Goal: Task Accomplishment & Management: Manage account settings

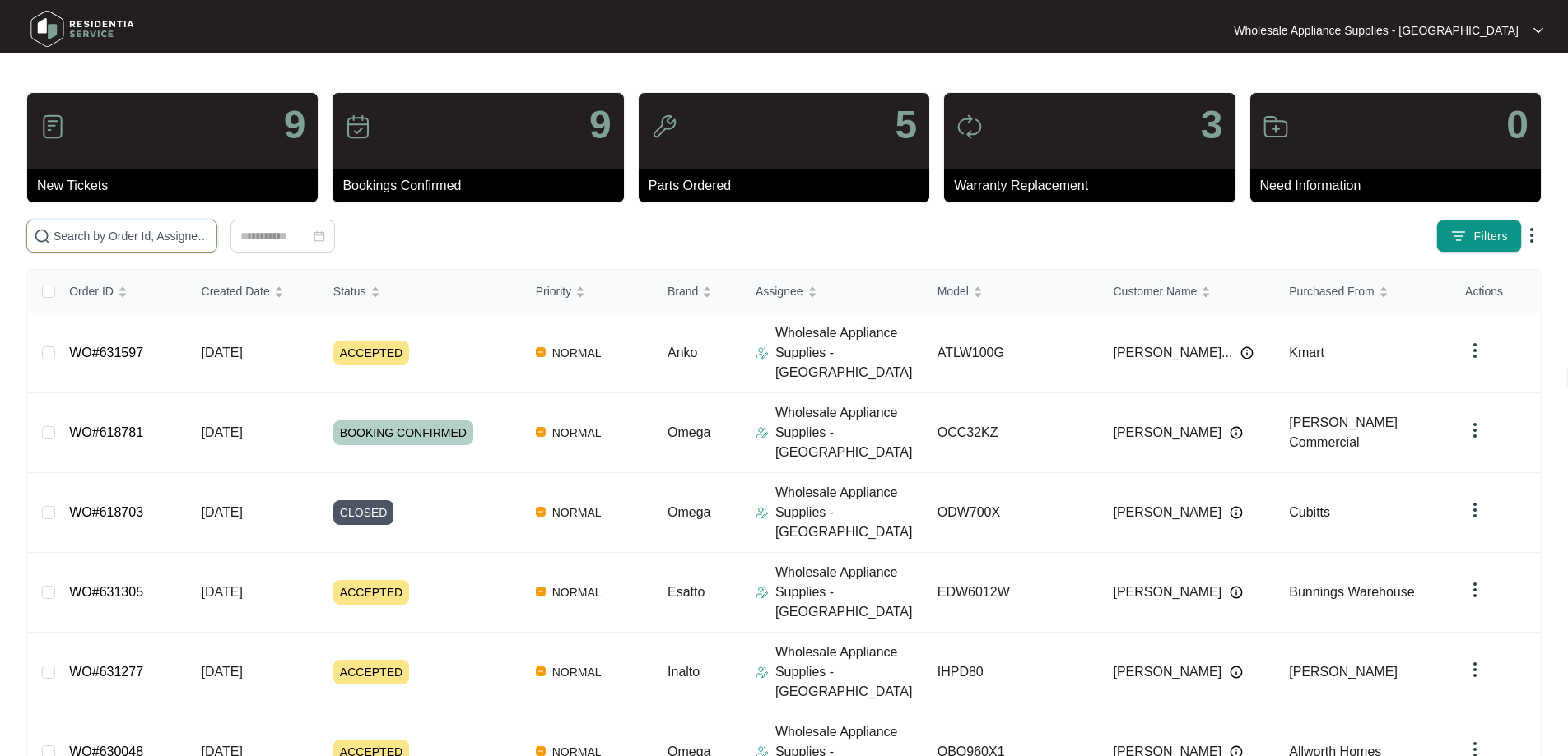
click at [210, 243] on input "text" at bounding box center [131, 236] width 156 height 19
paste input "ATLW100G"
type input "ATLW100G"
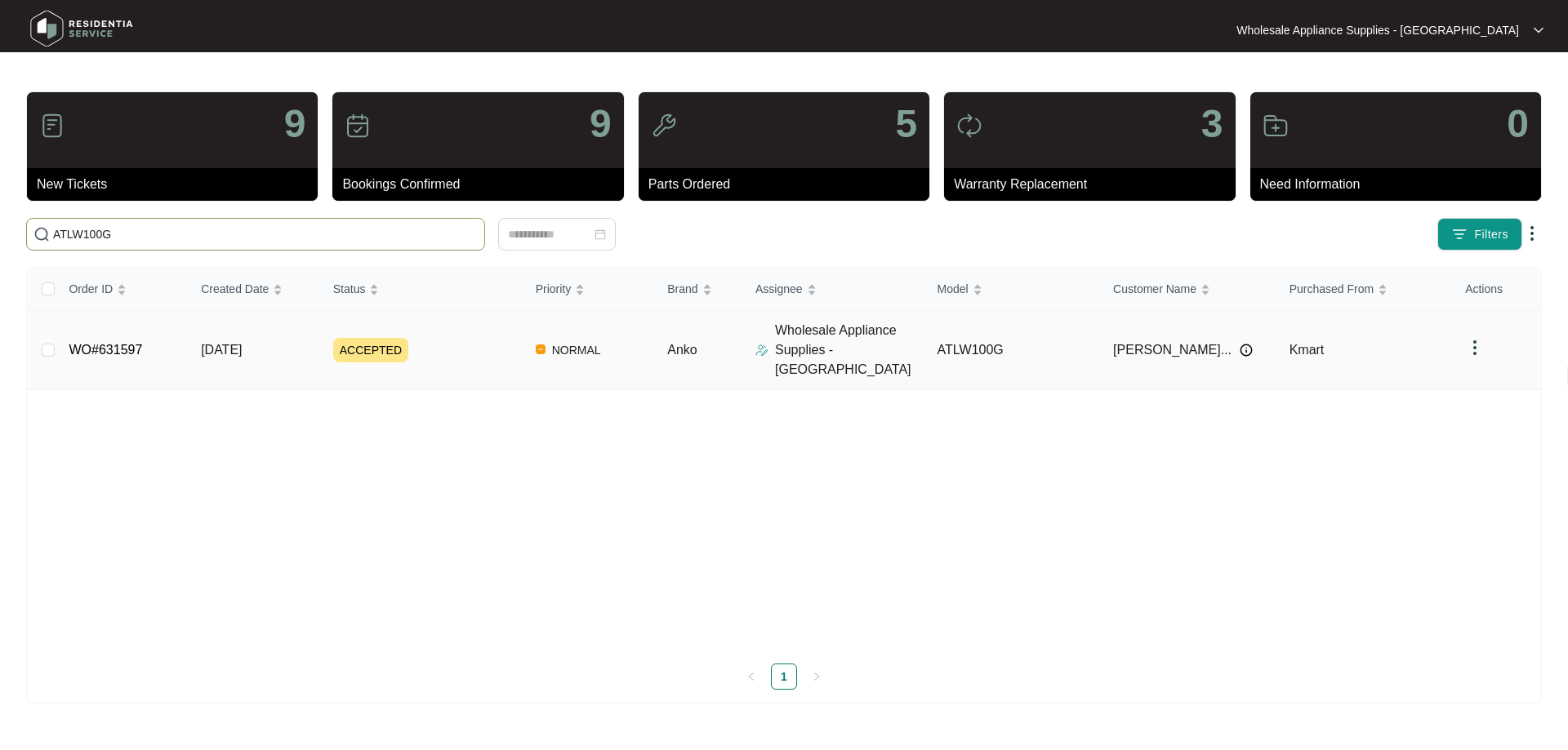
click at [264, 348] on td "[DATE]" at bounding box center [253, 350] width 132 height 79
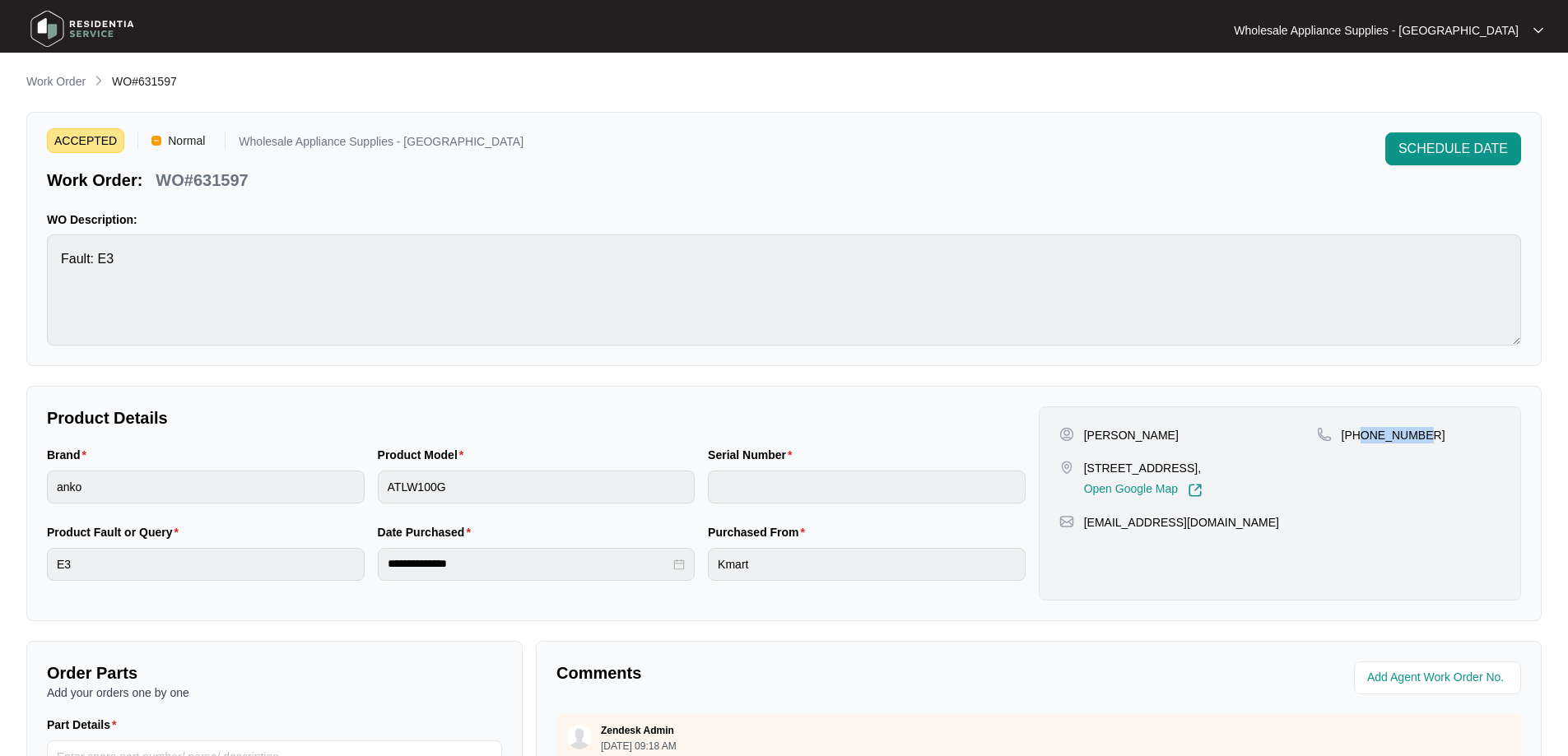
drag, startPoint x: 1422, startPoint y: 430, endPoint x: 1359, endPoint y: 436, distance: 63.3
click at [1359, 436] on div "[PHONE_NUMBER]" at bounding box center [1408, 435] width 184 height 17
copy p "431872516"
click at [616, 185] on div "ACCEPTED Normal Wholesale Appliance Supplies - [GEOGRAPHIC_DATA] Work Order: WO…" at bounding box center [784, 161] width 1474 height 59
click at [1456, 145] on span "SCHEDULE DATE" at bounding box center [1452, 149] width 109 height 19
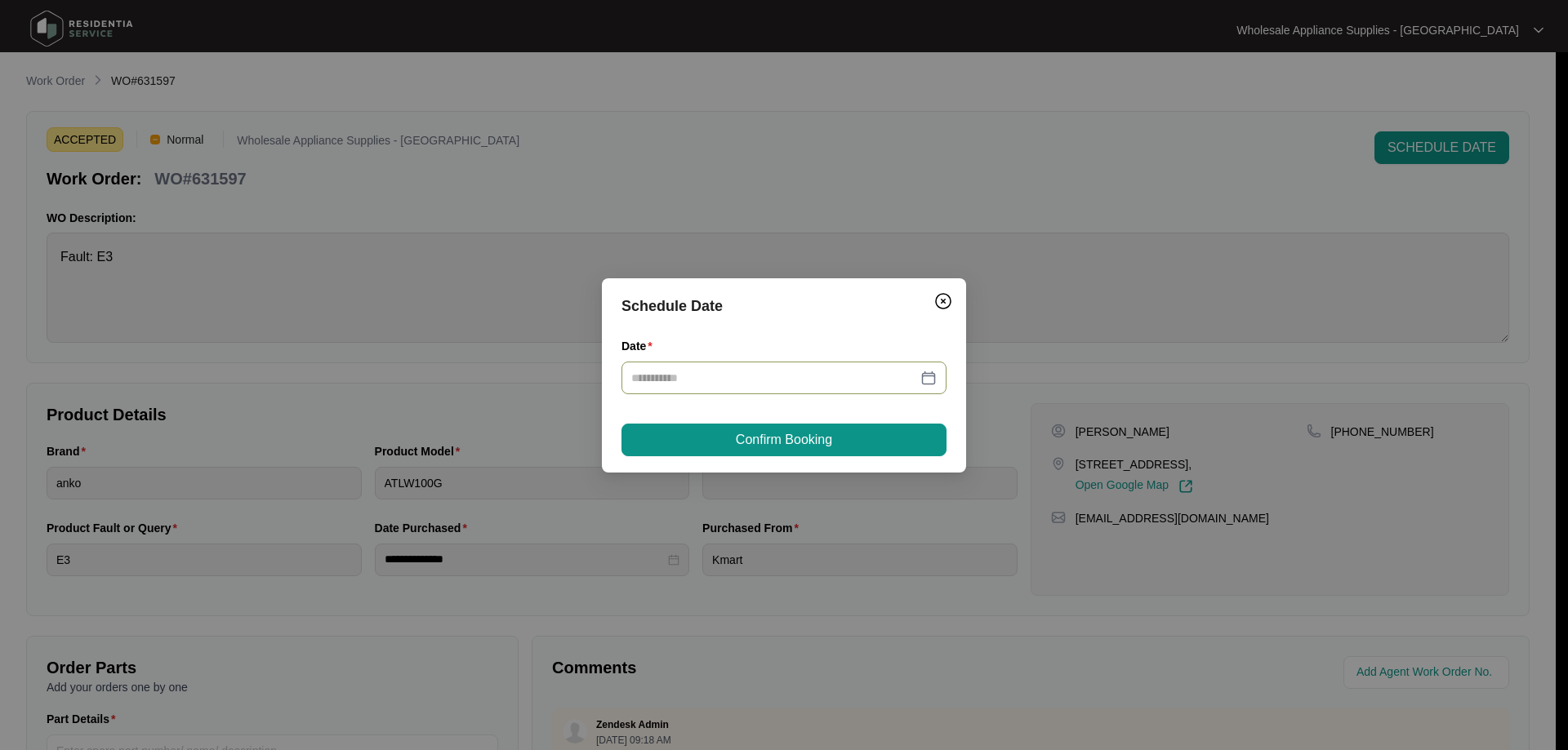
click at [760, 391] on div at bounding box center [784, 377] width 325 height 32
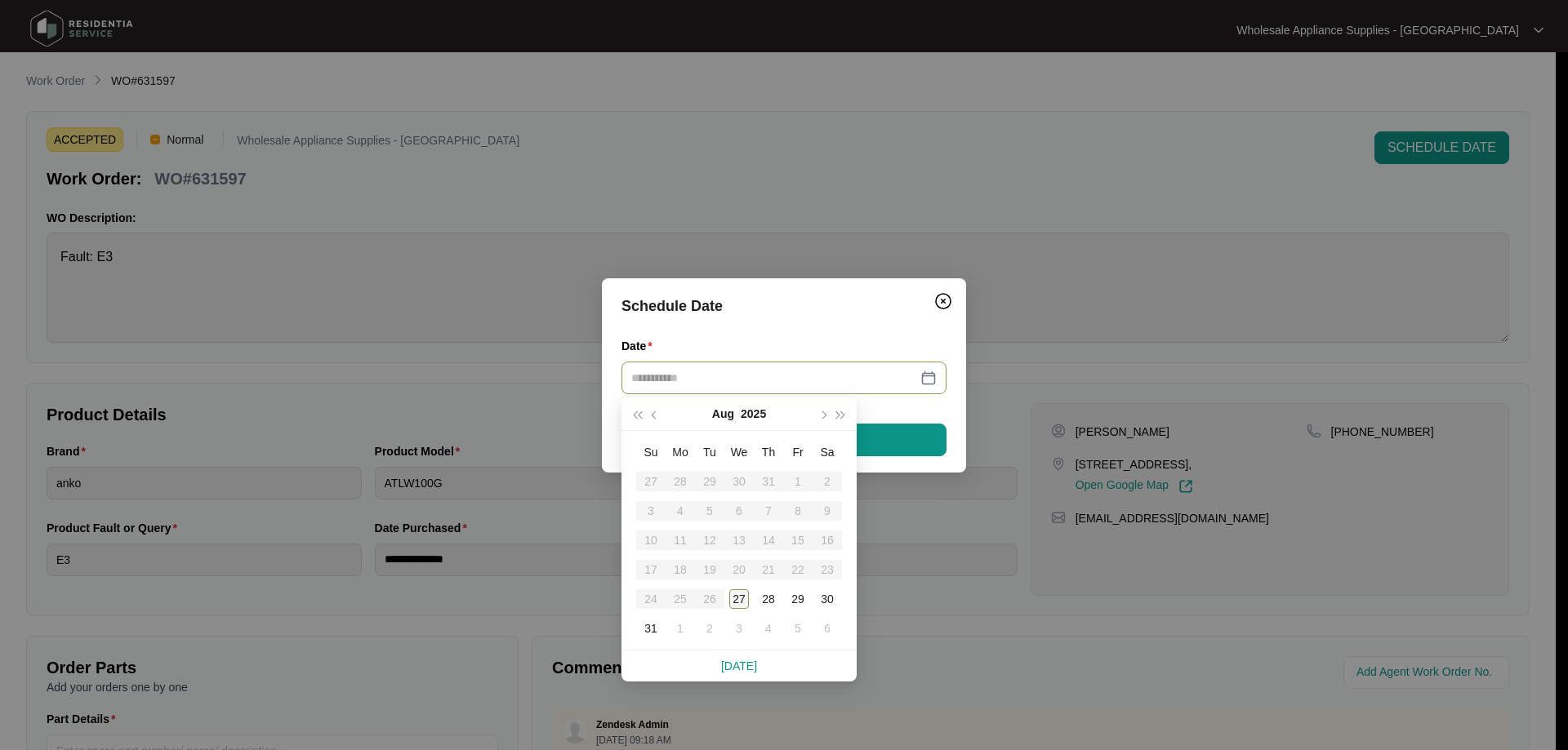
type input "**********"
click at [732, 600] on div "27" at bounding box center [739, 599] width 19 height 19
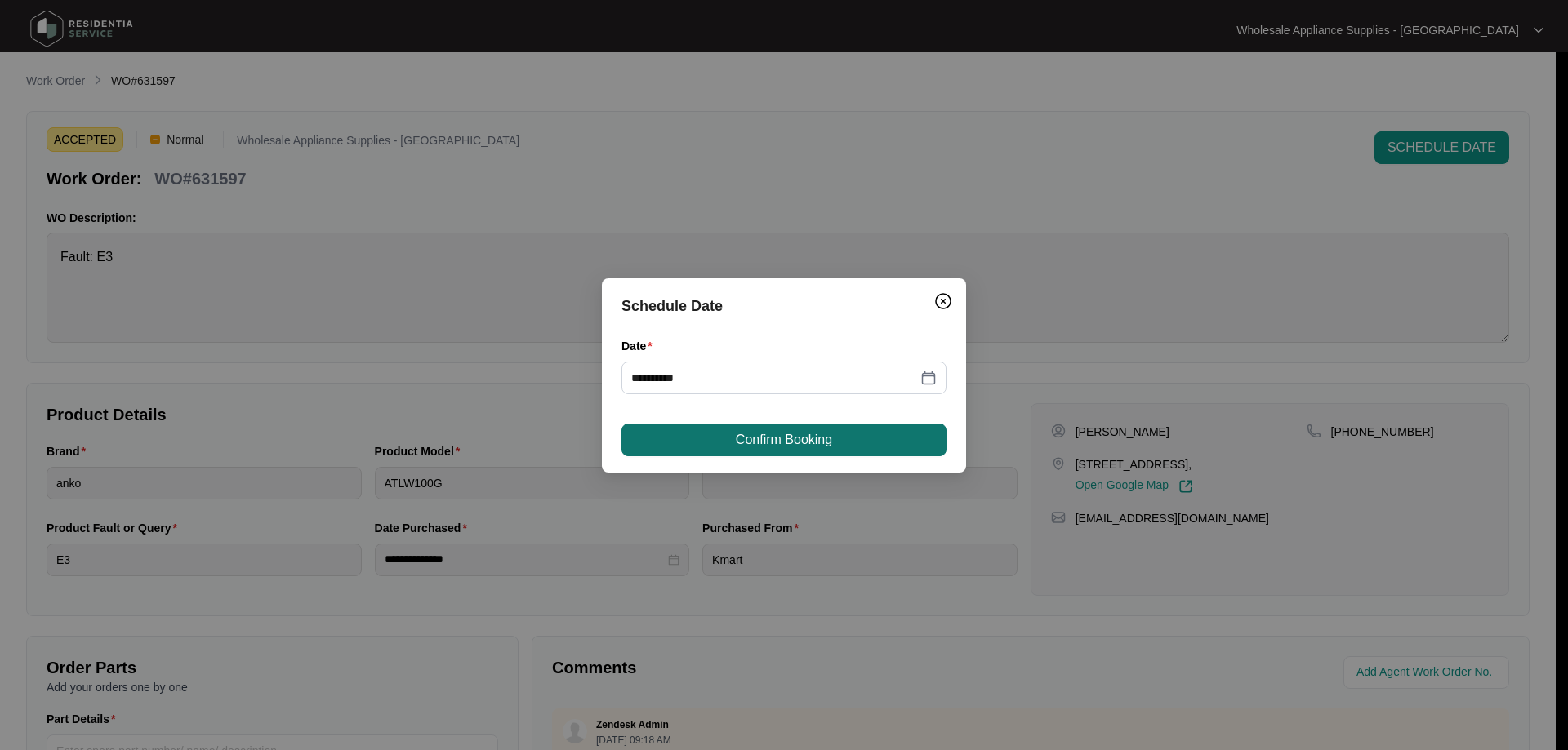
click at [782, 446] on span "Confirm Booking" at bounding box center [784, 439] width 96 height 19
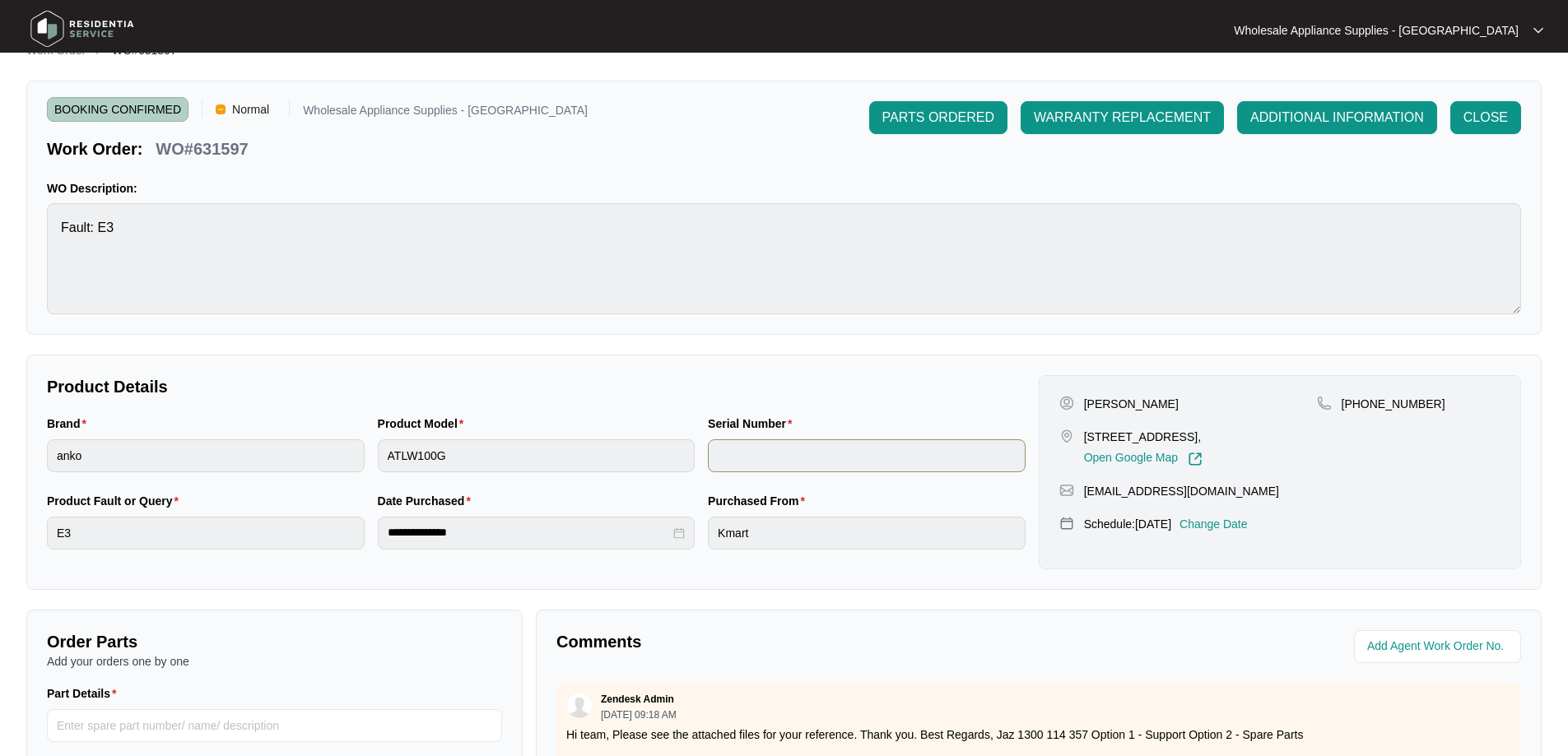
scroll to position [335, 0]
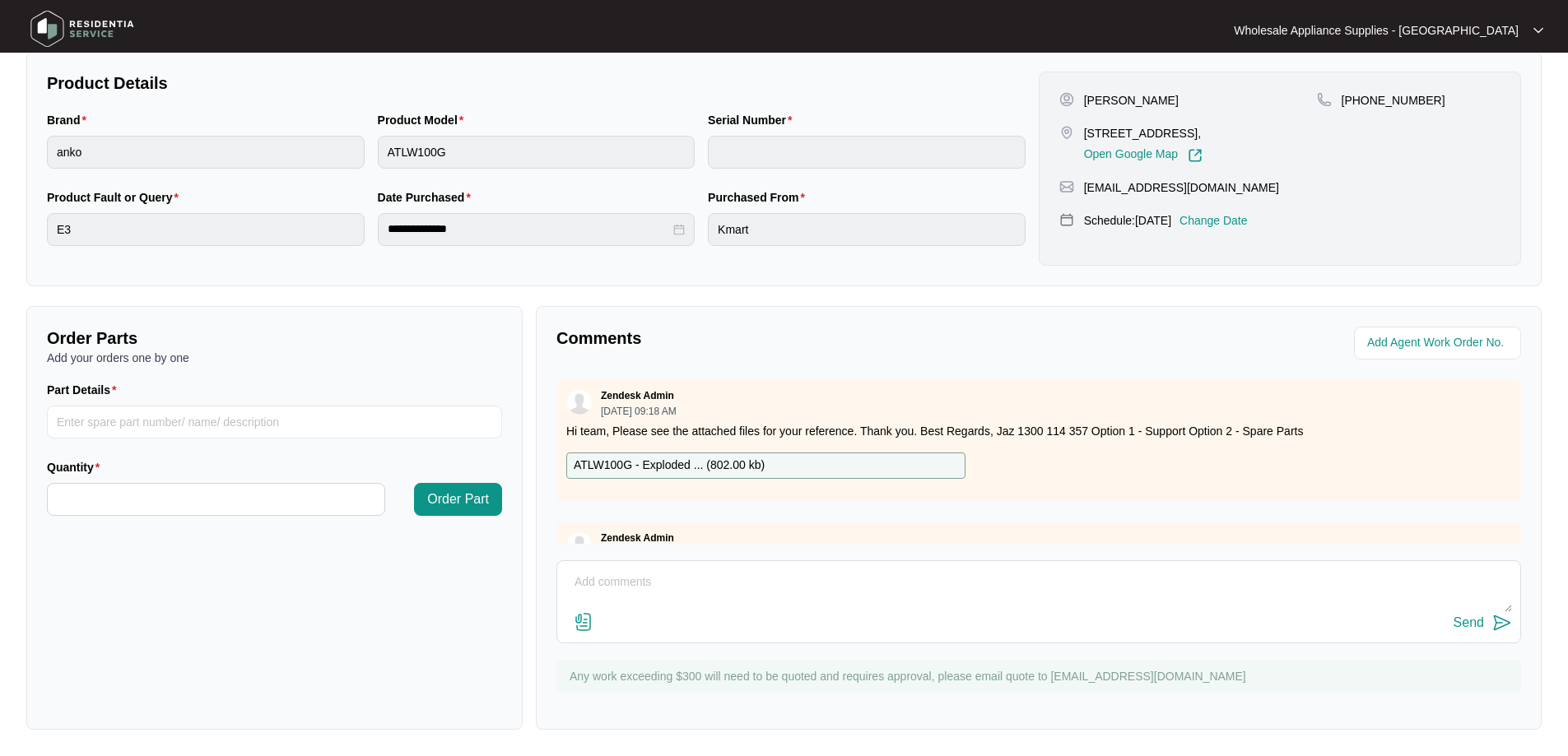
click at [712, 463] on p "ATLW100G - Exploded ... ( 802.00 kb )" at bounding box center [669, 466] width 191 height 19
click at [713, 583] on textarea at bounding box center [1039, 590] width 946 height 42
type textarea "H"
drag, startPoint x: 636, startPoint y: 581, endPoint x: 728, endPoint y: 581, distance: 92.0
click at [635, 581] on textarea "Hi team, wew attended [DATE] and are just waiting for the tech to provide part …" at bounding box center [1039, 590] width 946 height 42
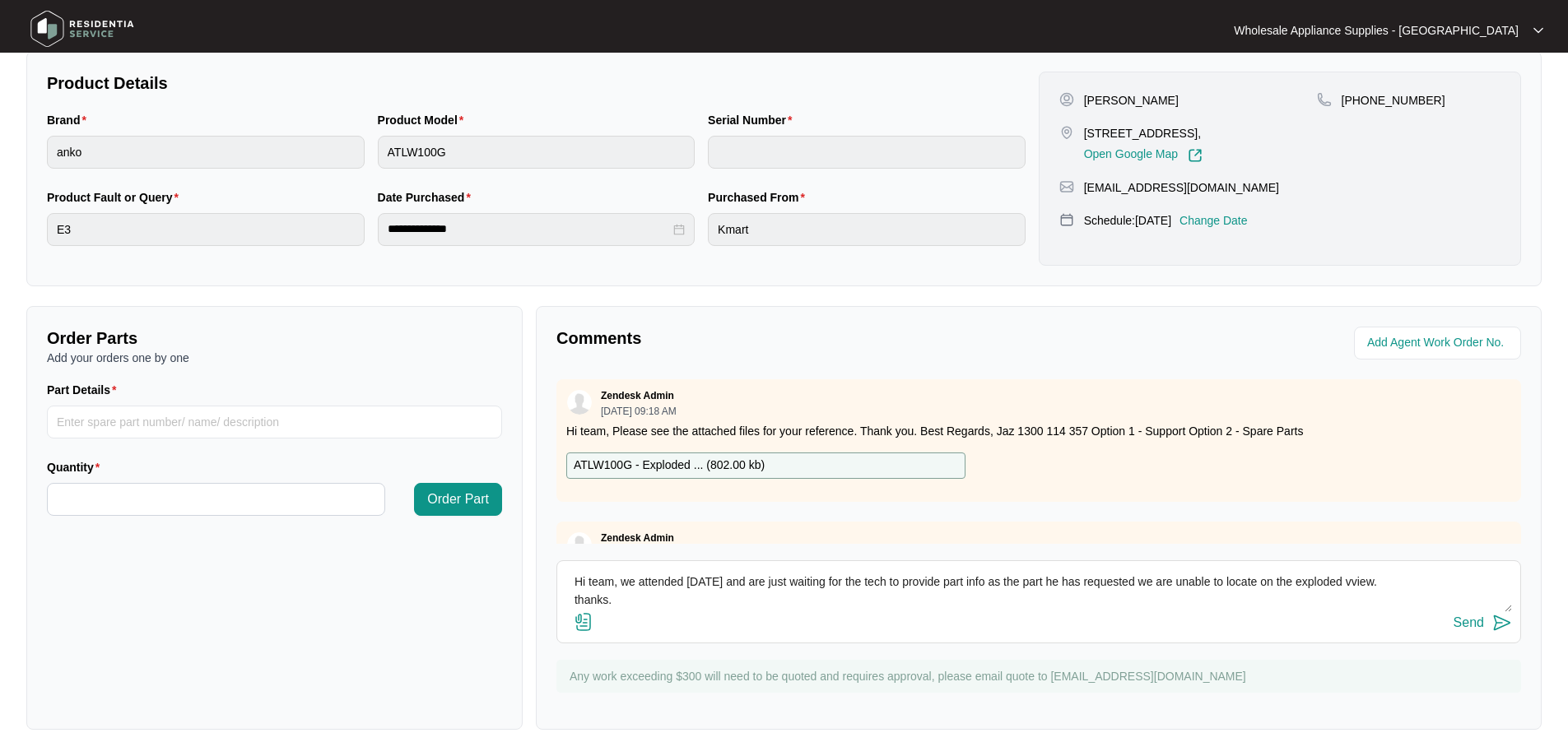
click at [1362, 580] on textarea "Hi team, we attended [DATE] and are just waiting for the tech to provide part i…" at bounding box center [1039, 590] width 946 height 42
type textarea "Hi team, we attended [DATE] and are just waiting for the tech to provide part i…"
click at [1492, 625] on img at bounding box center [1502, 623] width 19 height 19
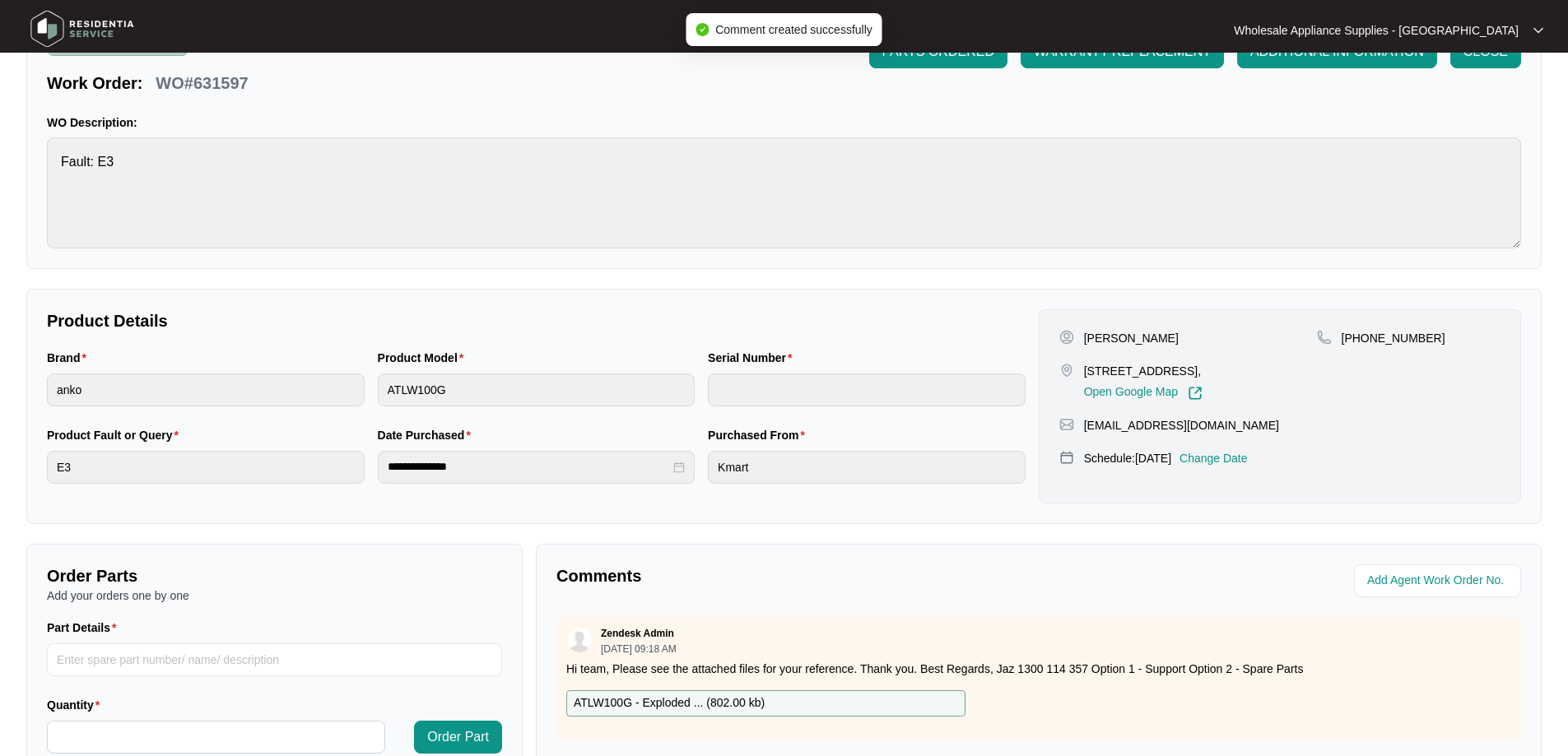
scroll to position [0, 0]
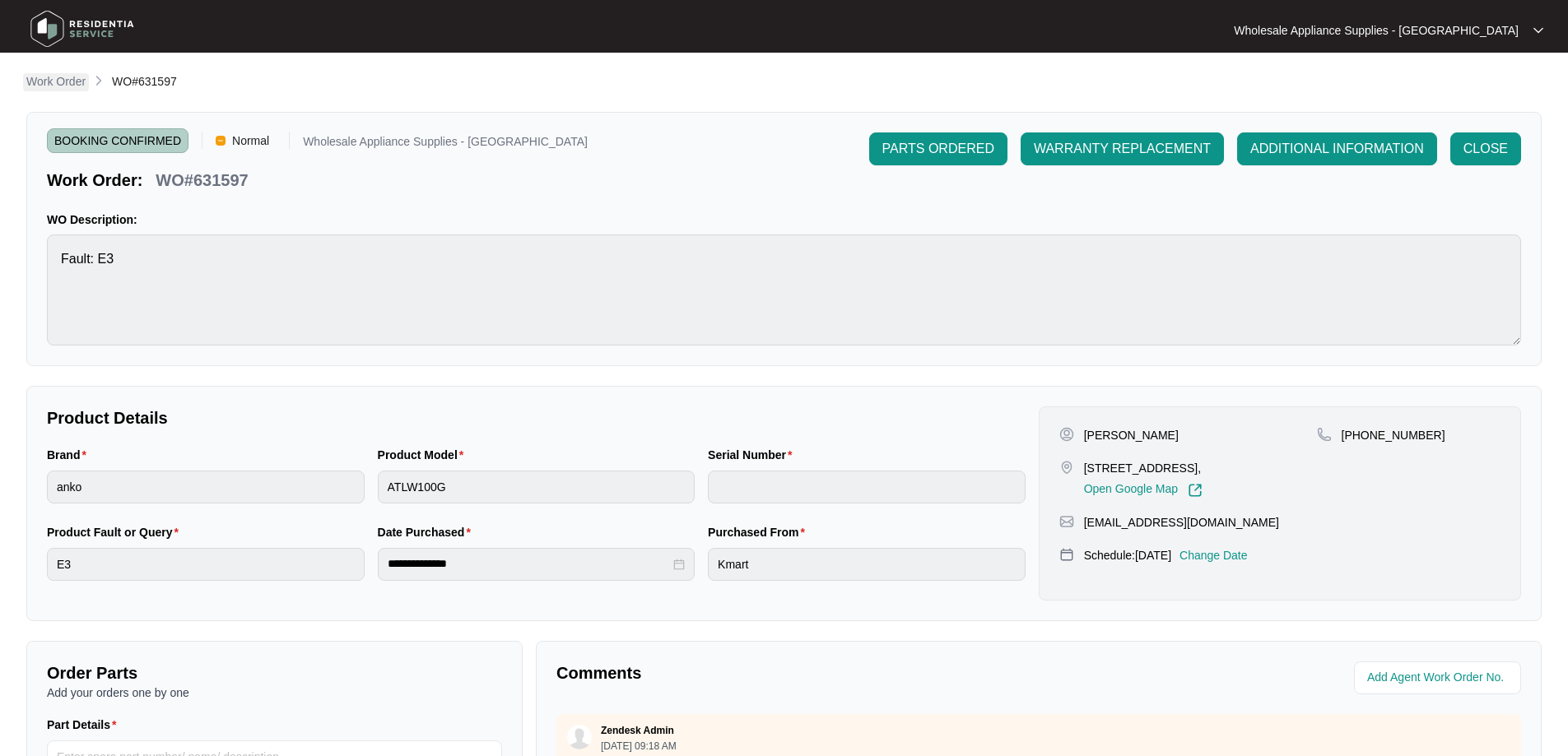
click at [59, 79] on p "Work Order" at bounding box center [56, 81] width 59 height 17
